Goal: Task Accomplishment & Management: Manage account settings

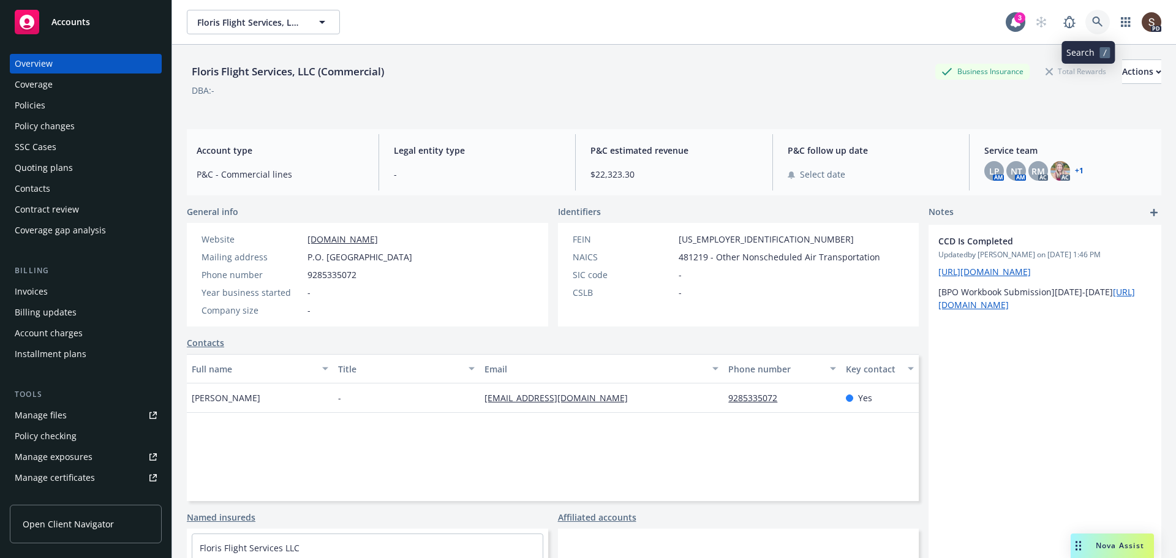
click at [1085, 28] on link at bounding box center [1097, 22] width 25 height 25
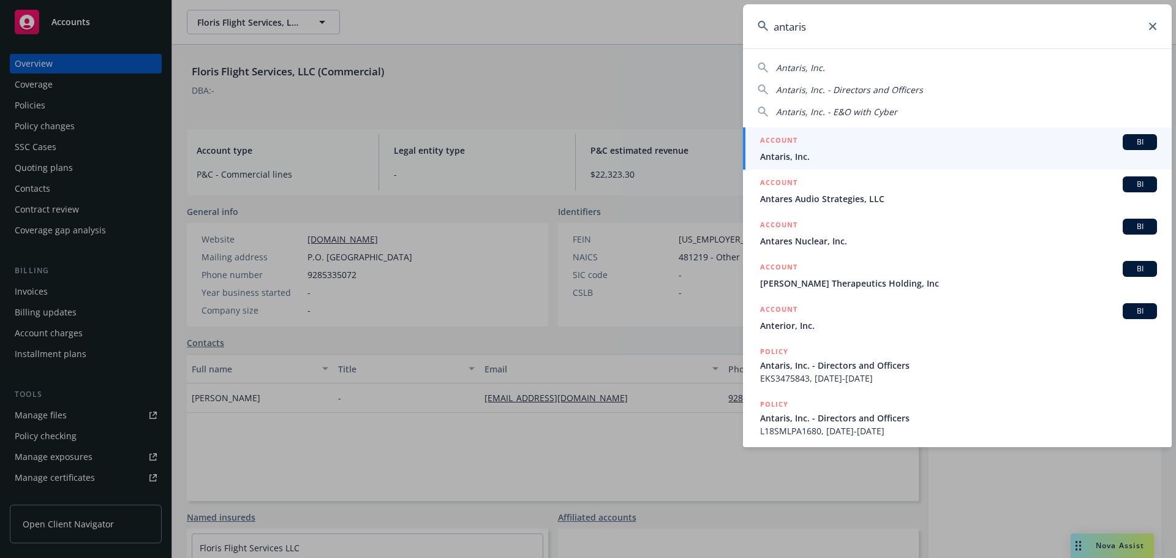
type input "antaris"
click at [807, 150] on span "Antaris, Inc." at bounding box center [958, 156] width 397 height 13
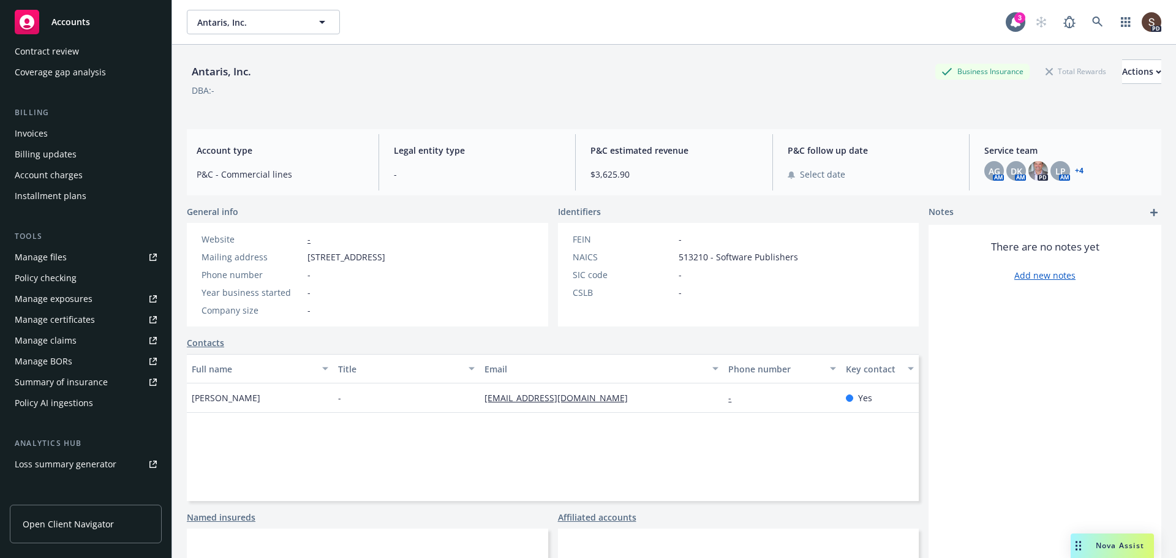
scroll to position [245, 0]
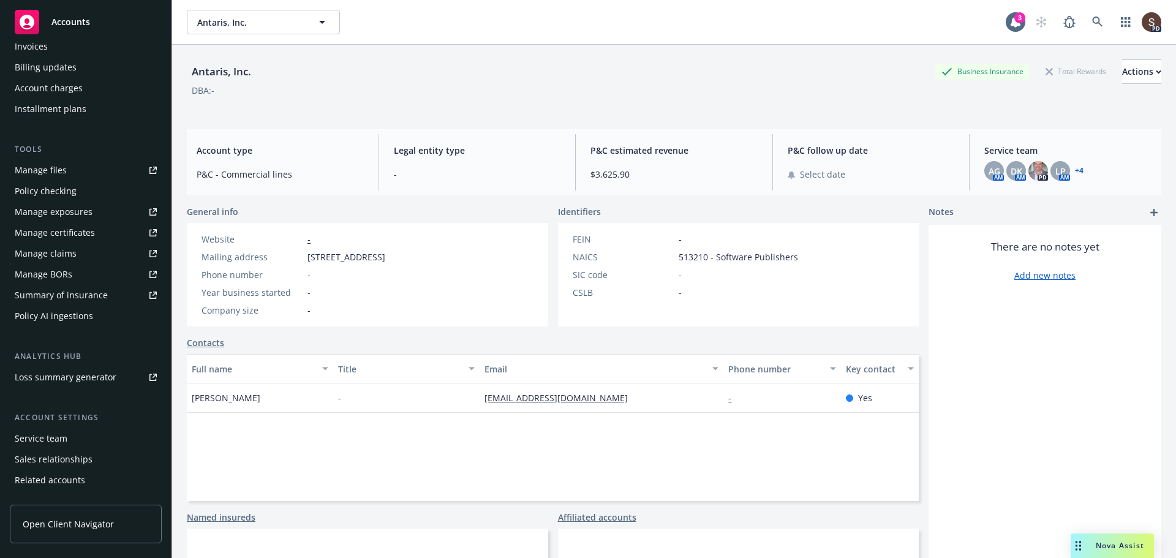
click at [102, 438] on div "Service team" at bounding box center [86, 439] width 142 height 20
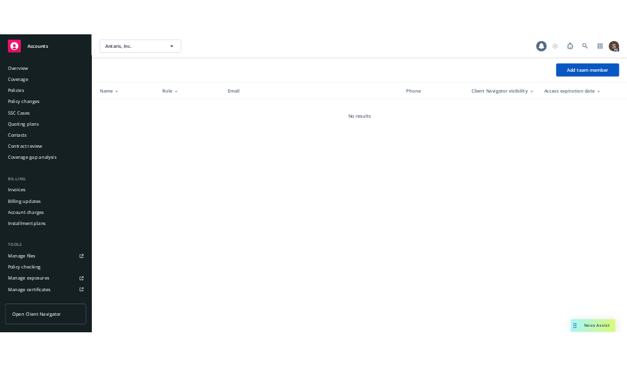
scroll to position [282, 0]
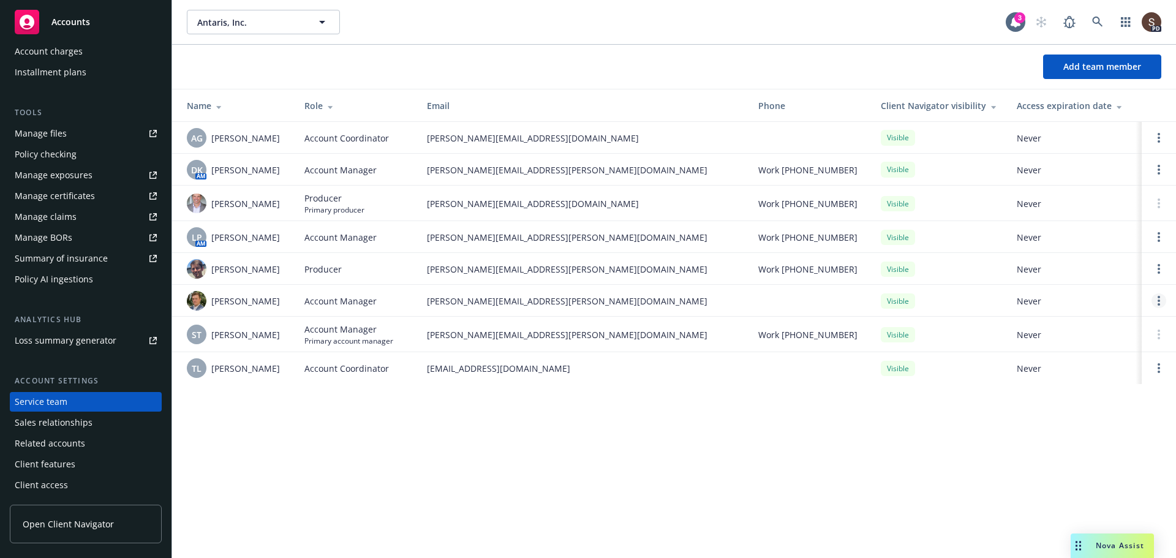
click at [1157, 296] on link "Open options" at bounding box center [1159, 300] width 15 height 15
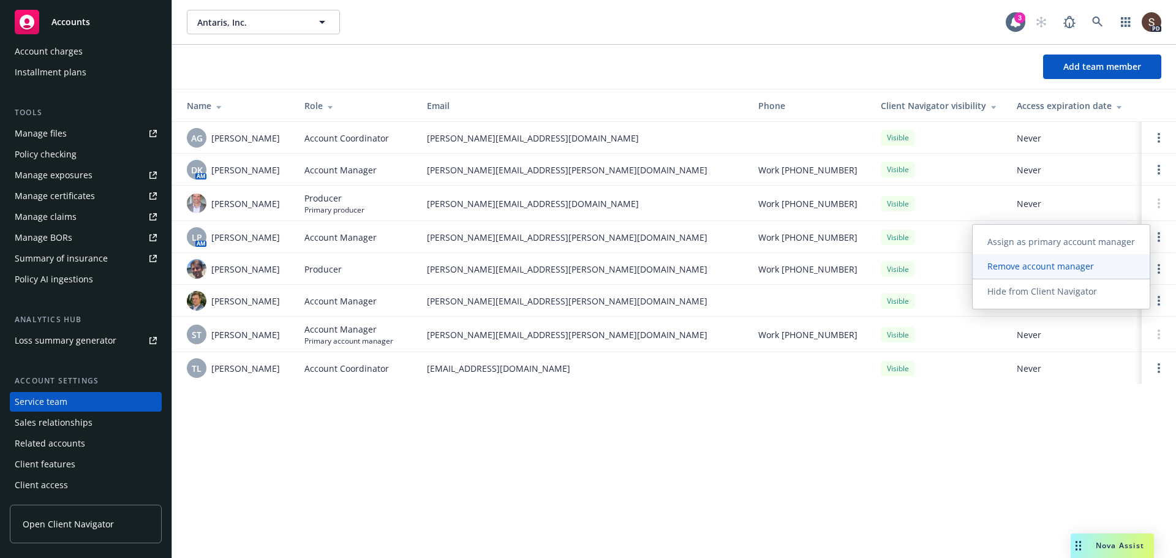
click at [1065, 270] on span "Remove account manager" at bounding box center [1041, 266] width 136 height 12
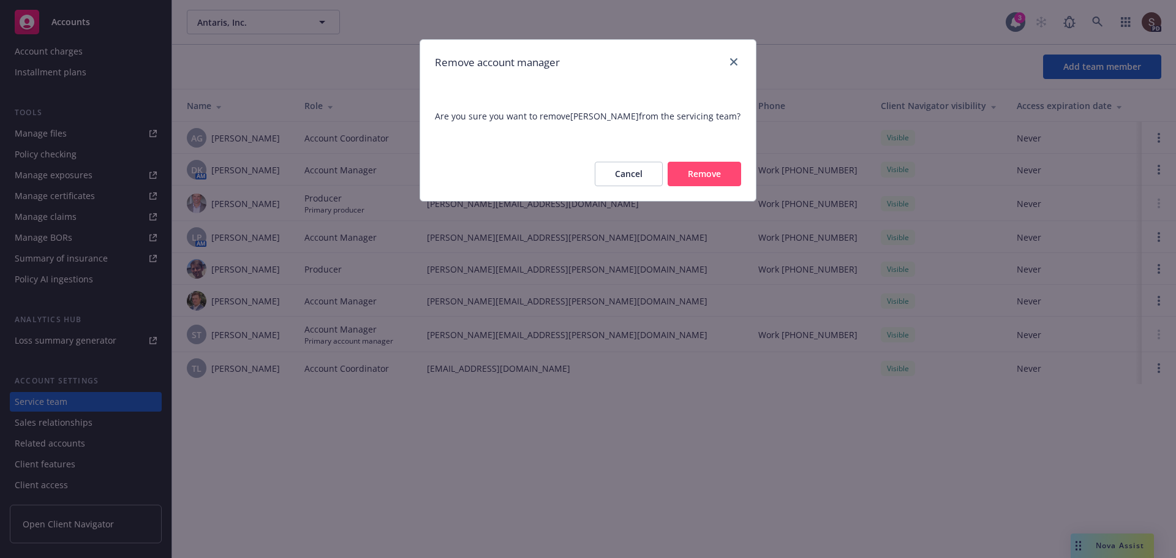
click at [725, 179] on button "Remove" at bounding box center [705, 174] width 74 height 25
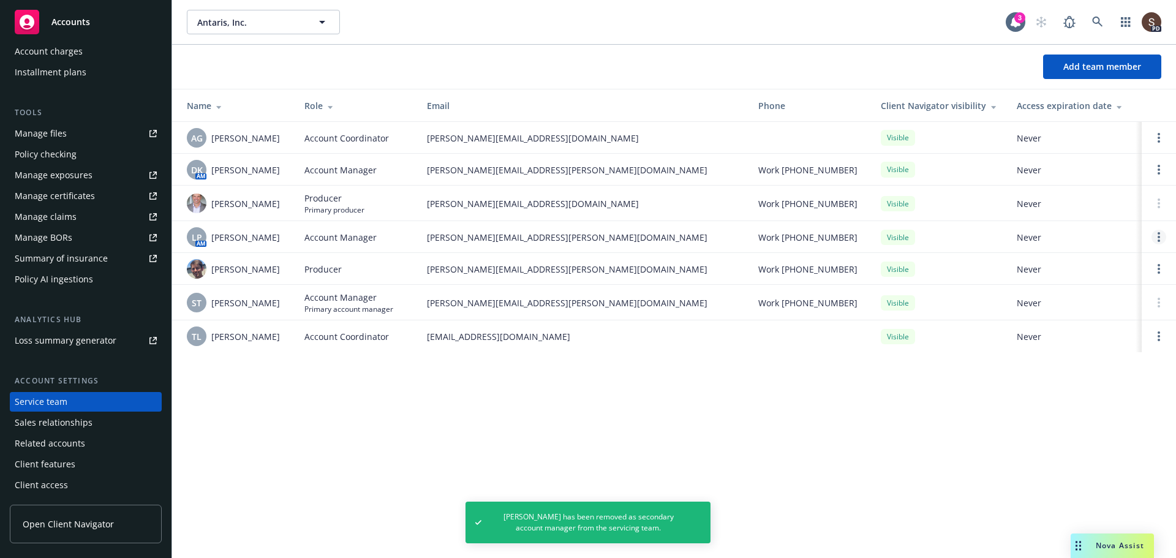
click at [1159, 235] on circle "Open options" at bounding box center [1159, 233] width 2 height 2
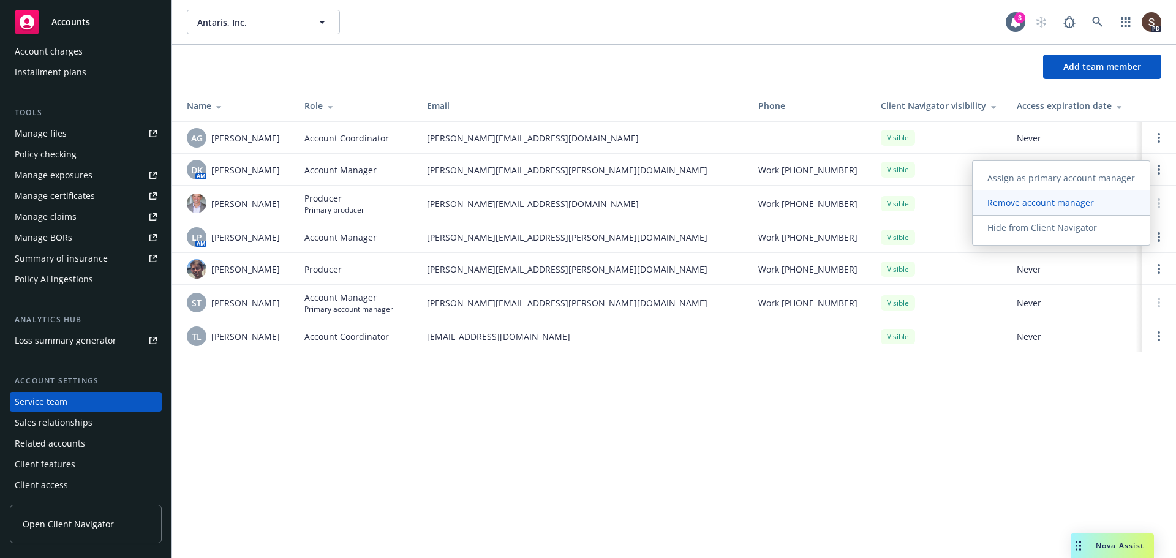
click at [1067, 208] on span "Remove account manager" at bounding box center [1041, 203] width 136 height 12
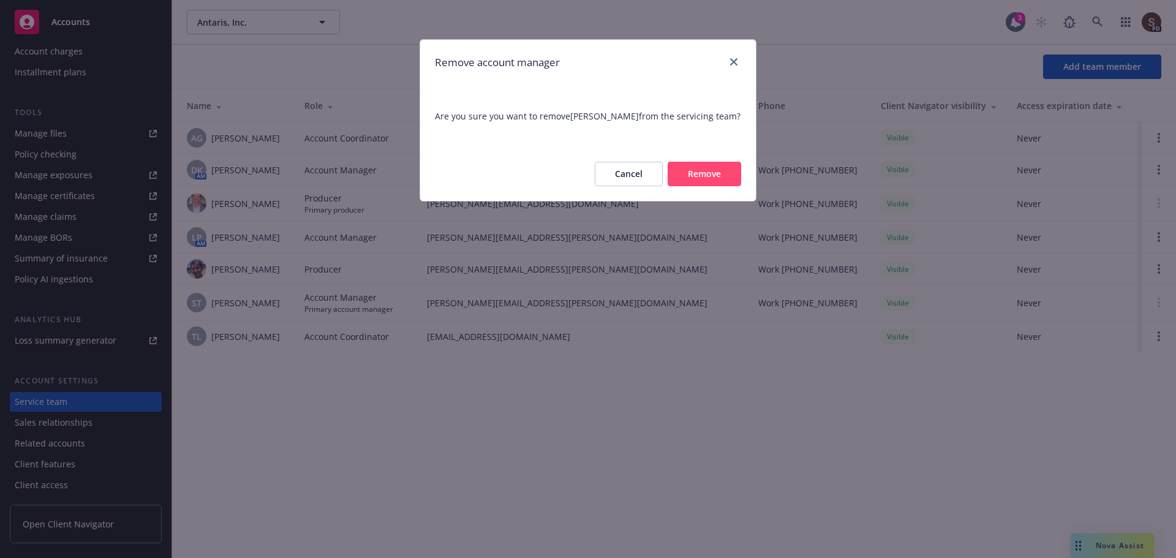
click at [730, 175] on button "Remove" at bounding box center [705, 174] width 74 height 25
